Goal: Task Accomplishment & Management: Use online tool/utility

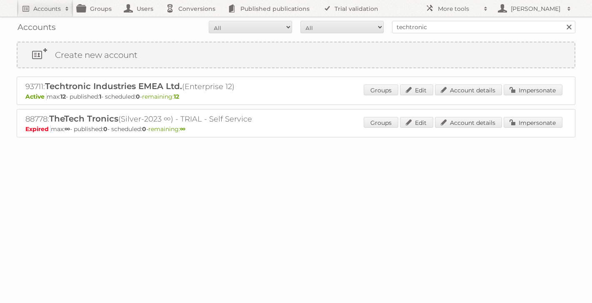
click at [572, 24] on link at bounding box center [569, 27] width 13 height 13
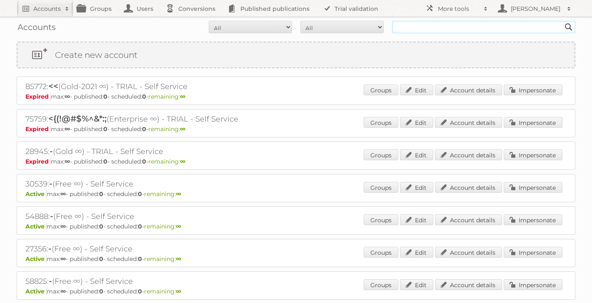
click at [405, 24] on input "text" at bounding box center [483, 27] width 183 height 13
type input "tafelberg"
click at [563, 21] on input "Search" at bounding box center [569, 27] width 13 height 13
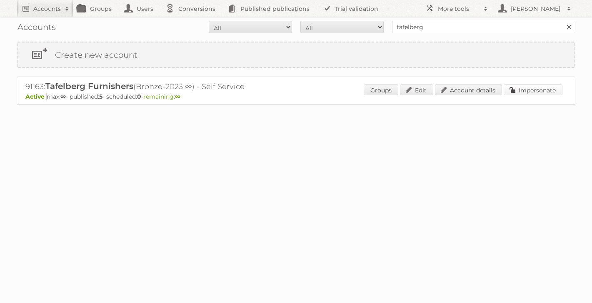
click at [523, 92] on link "Impersonate" at bounding box center [533, 90] width 59 height 11
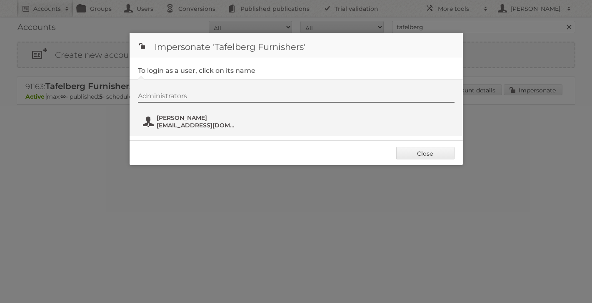
click at [173, 118] on span "[PERSON_NAME]" at bounding box center [197, 118] width 81 height 8
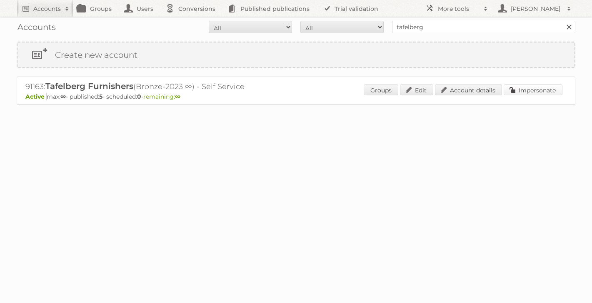
click at [523, 90] on link "Impersonate" at bounding box center [533, 90] width 59 height 11
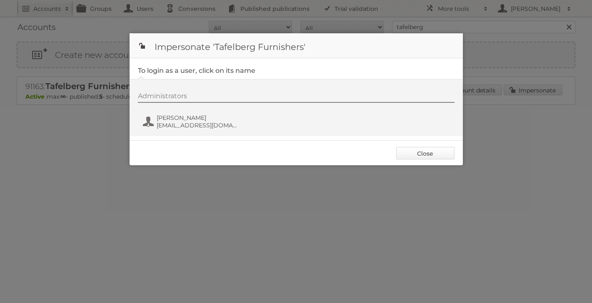
click at [435, 155] on link "Close" at bounding box center [425, 153] width 58 height 13
